Goal: Unclear

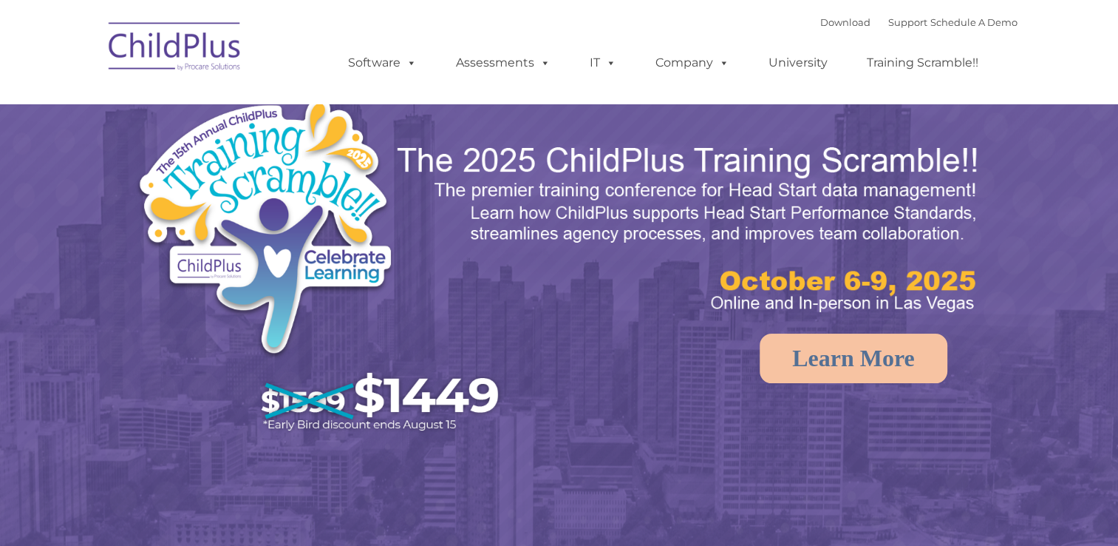
select select "MEDIUM"
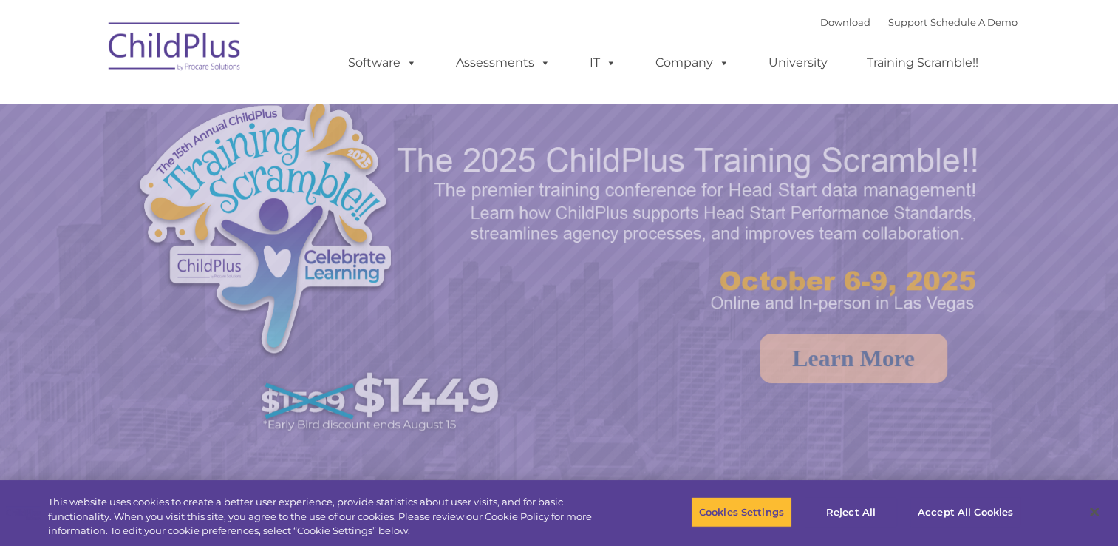
select select "MEDIUM"
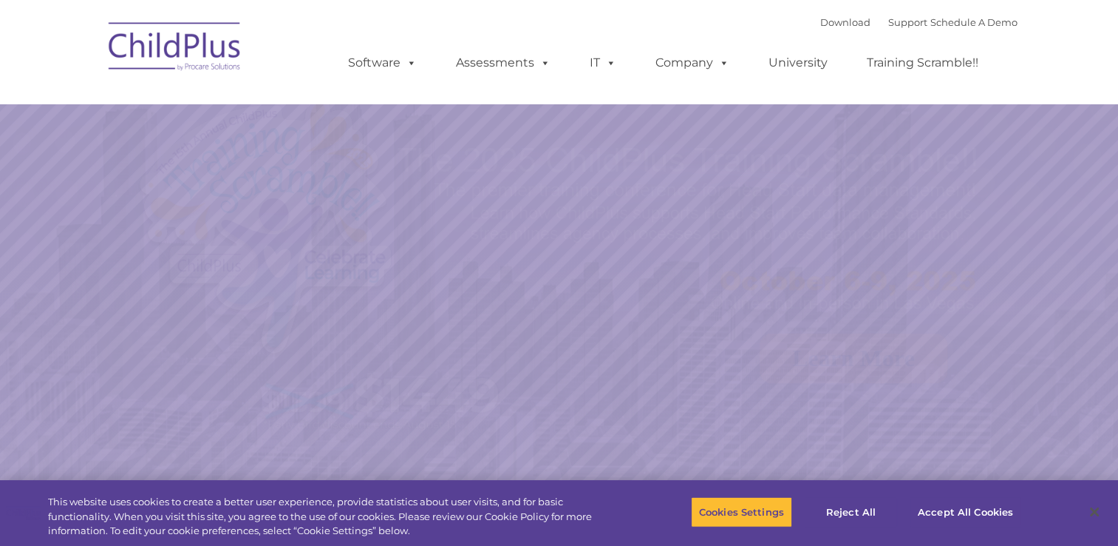
select select "MEDIUM"
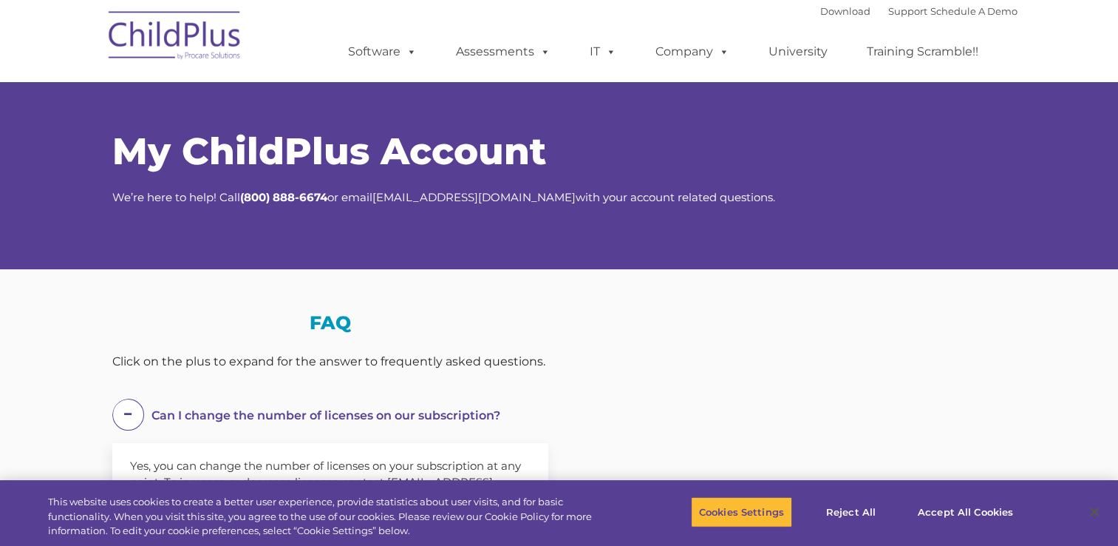
select select "MEDIUM"
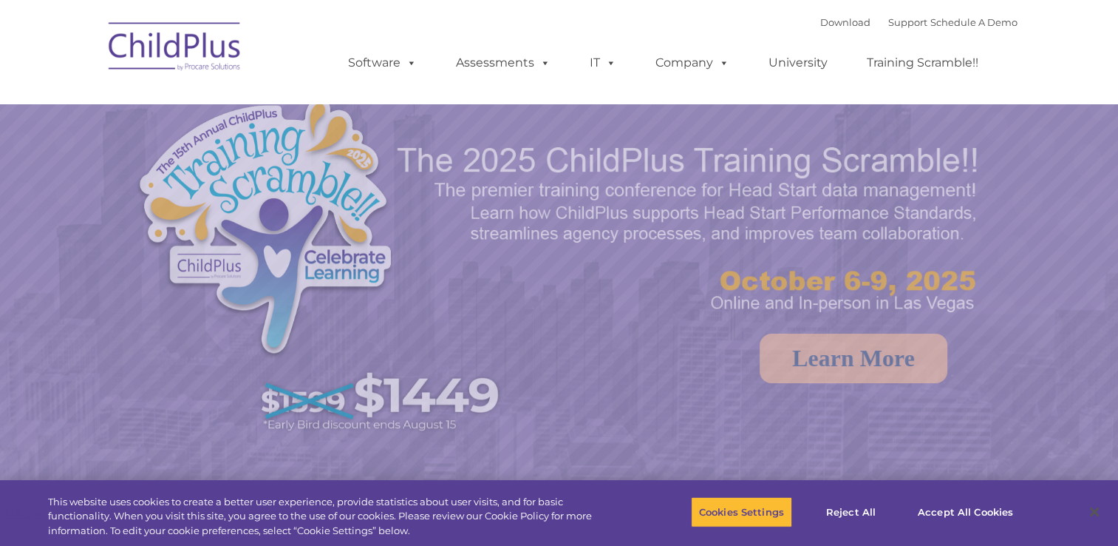
select select "MEDIUM"
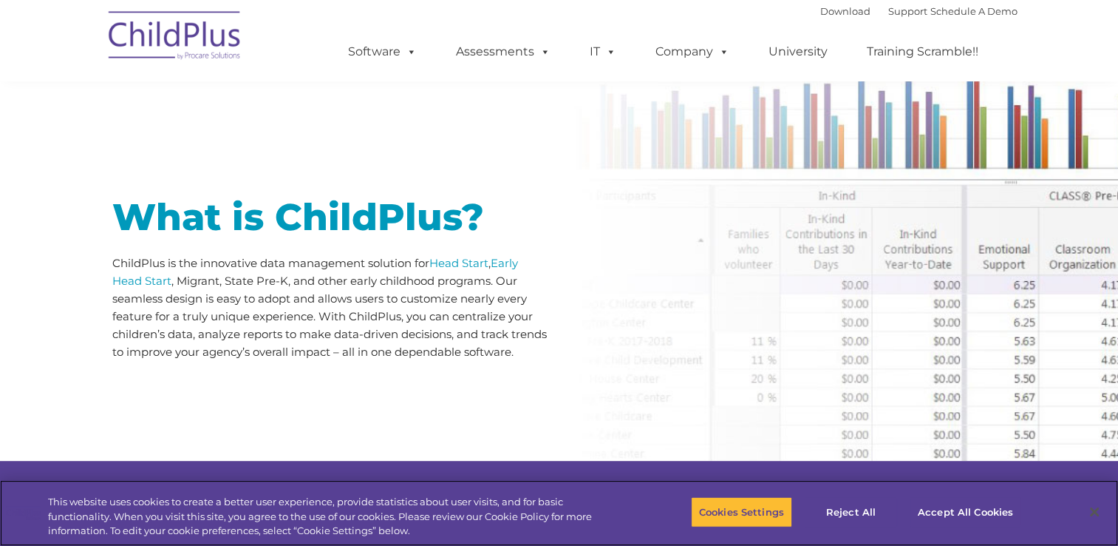
scroll to position [651, 0]
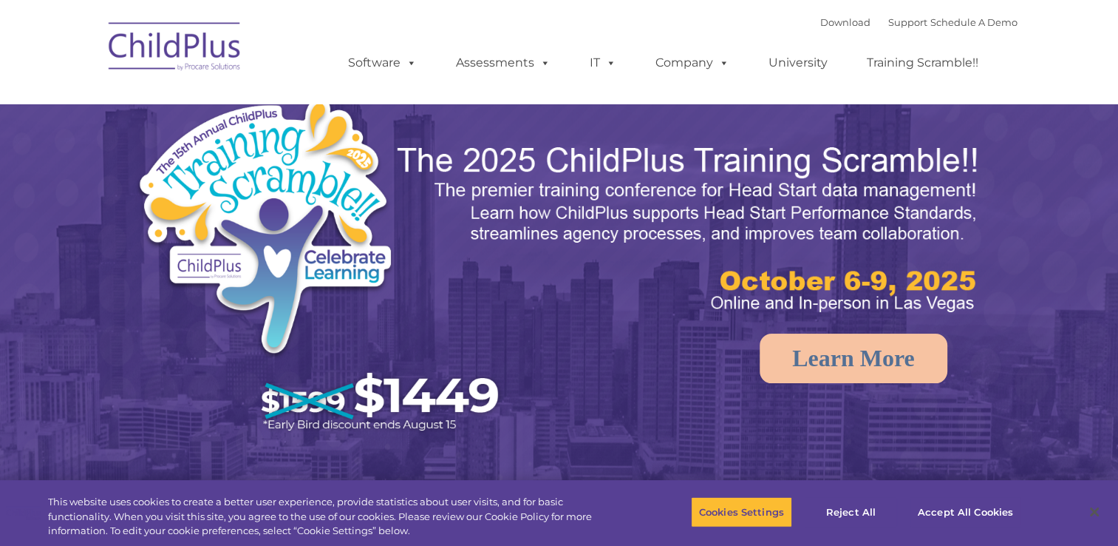
select select "MEDIUM"
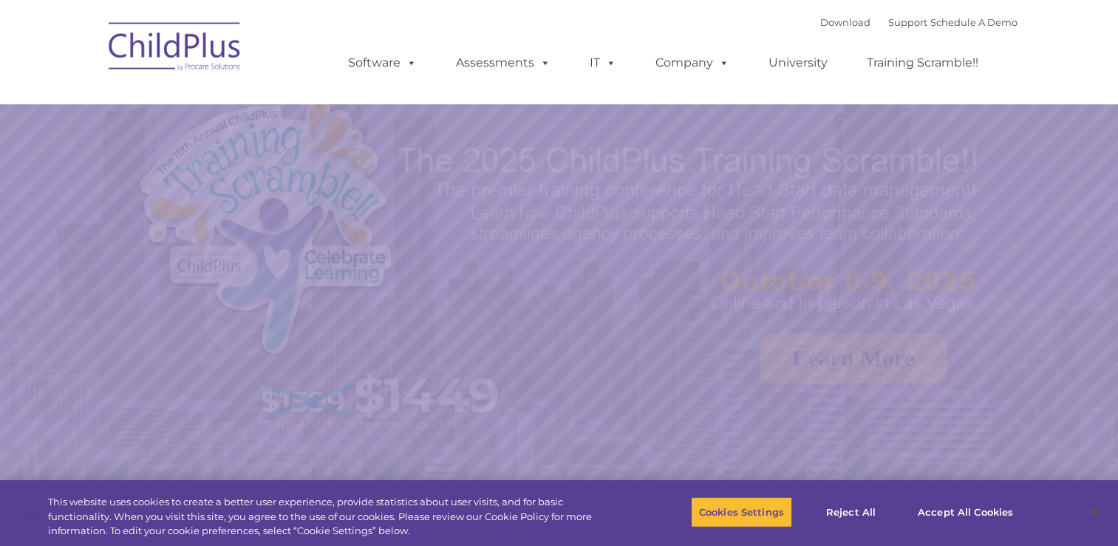
select select "MEDIUM"
